Goal: Browse casually: Explore the website without a specific task or goal

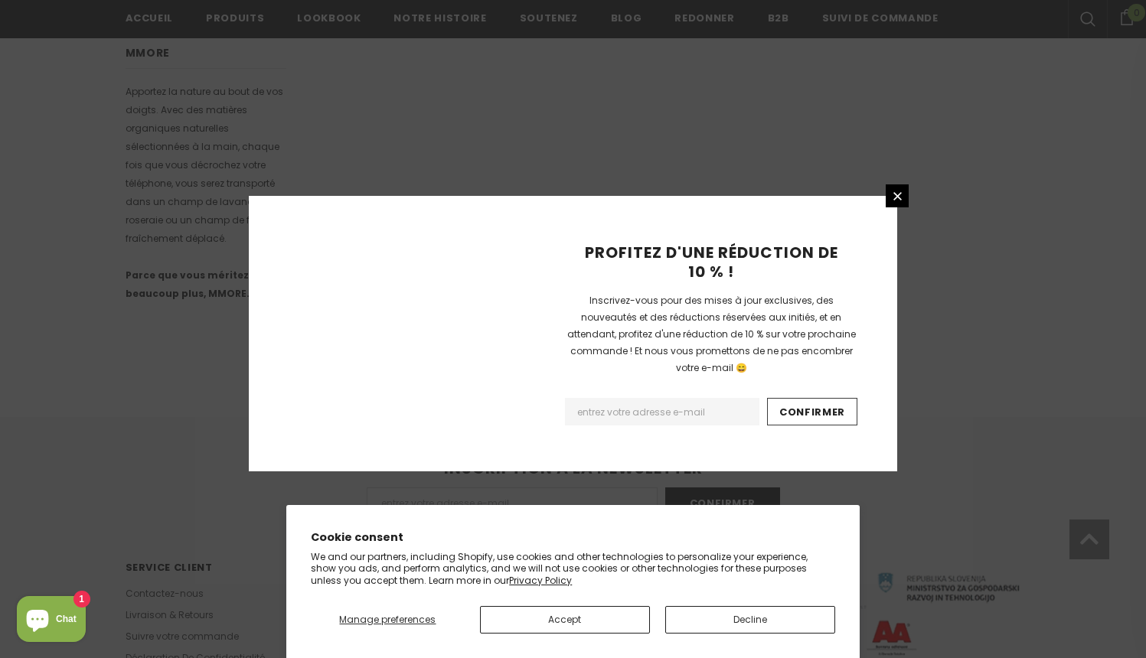
scroll to position [947, 0]
